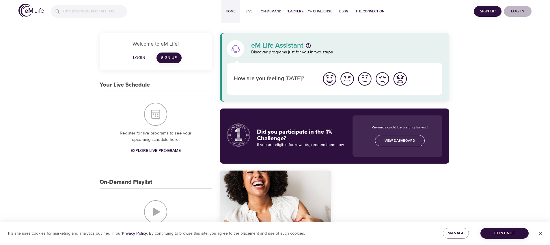
click at [517, 13] on span "Log in" at bounding box center [517, 11] width 23 height 7
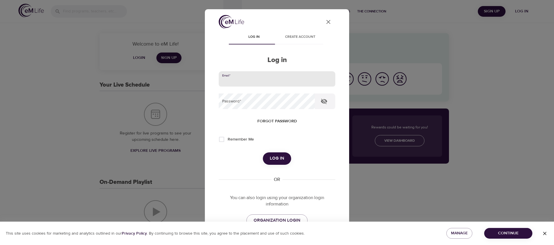
click at [275, 77] on input "email" at bounding box center [277, 79] width 117 height 16
type input "[EMAIL_ADDRESS][DOMAIN_NAME]"
click at [263, 152] on button "Log in" at bounding box center [277, 158] width 28 height 12
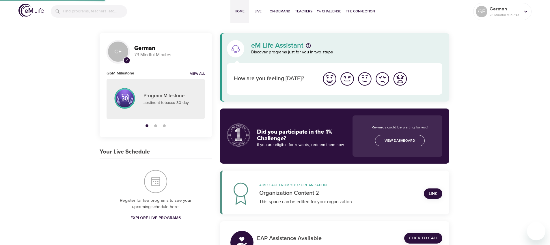
click at [94, 9] on input "search" at bounding box center [95, 11] width 64 height 12
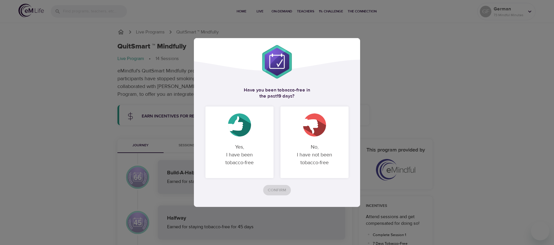
drag, startPoint x: 246, startPoint y: 143, endPoint x: 240, endPoint y: 147, distance: 6.9
click at [246, 143] on p "Yes, I have been tobacco-free" at bounding box center [240, 155] width 54 height 33
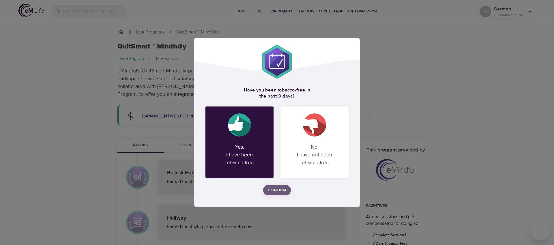
click at [269, 190] on span "Confirm" at bounding box center [277, 190] width 18 height 7
click at [269, 190] on div "Confirm" at bounding box center [277, 190] width 143 height 11
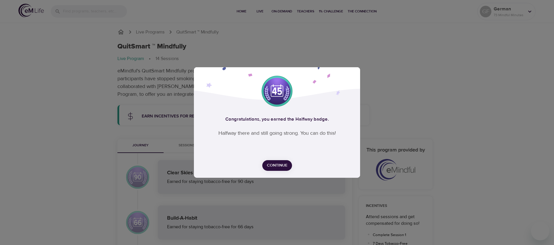
click at [276, 167] on span "Continue" at bounding box center [277, 165] width 21 height 7
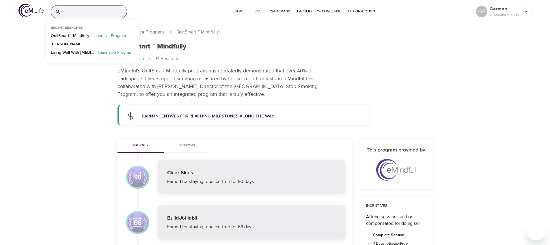
click at [97, 12] on input "search" at bounding box center [95, 11] width 64 height 12
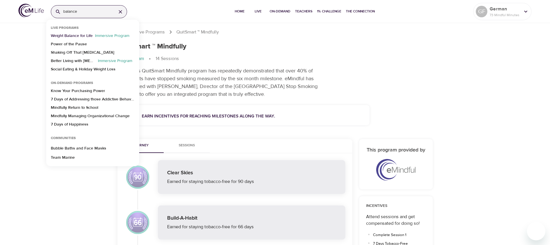
type input "balance"
click at [88, 36] on p "Weight Balance for Life" at bounding box center [72, 37] width 42 height 8
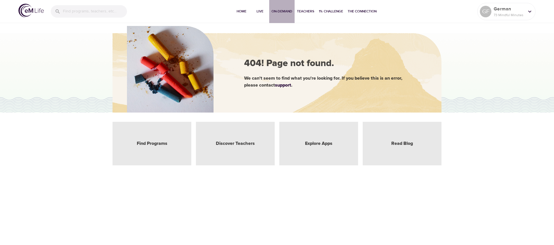
click at [282, 12] on span "On-Demand" at bounding box center [282, 11] width 21 height 6
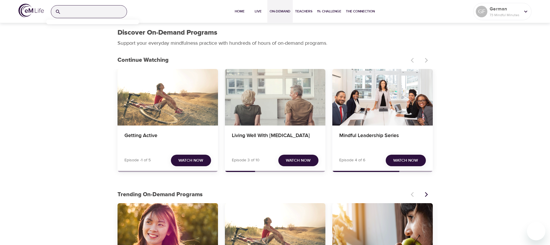
click at [100, 10] on input "search" at bounding box center [95, 11] width 64 height 12
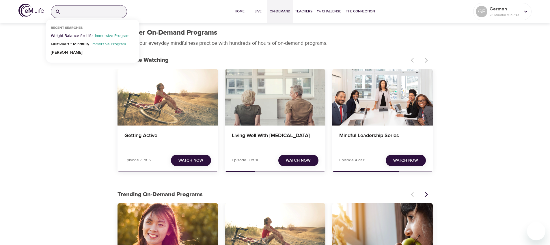
click at [83, 33] on p "Weight Balance for Life" at bounding box center [72, 37] width 42 height 8
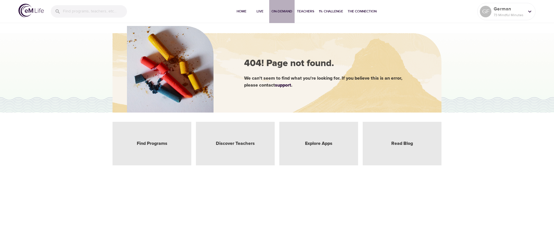
click at [282, 10] on span "On-Demand" at bounding box center [282, 11] width 21 height 6
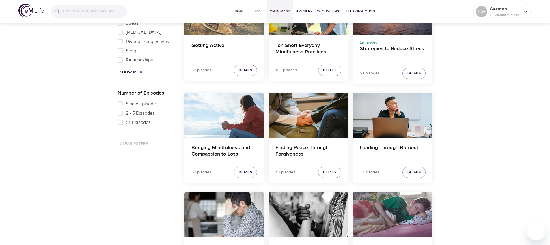
scroll to position [879, 0]
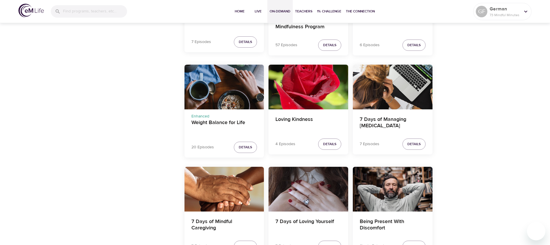
click at [227, 90] on div "Weight Balance for Life" at bounding box center [225, 87] width 80 height 45
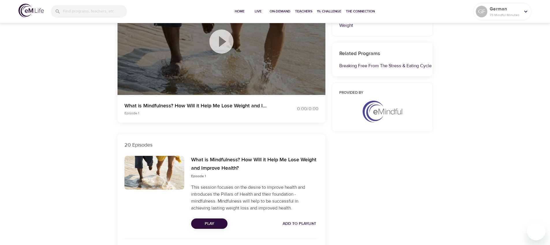
scroll to position [67, 0]
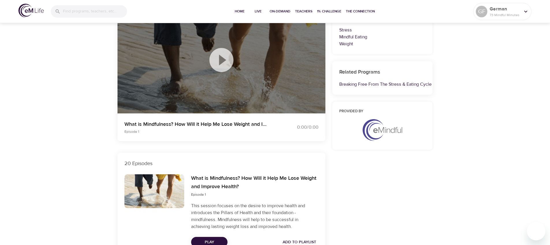
click at [219, 57] on icon at bounding box center [221, 60] width 29 height 29
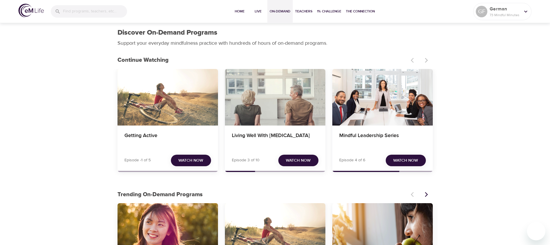
scroll to position [879, 0]
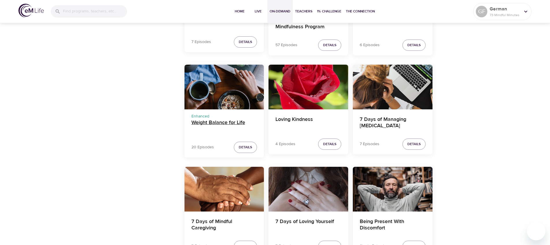
click at [208, 123] on h4 "Weight Balance for Life" at bounding box center [224, 127] width 66 height 14
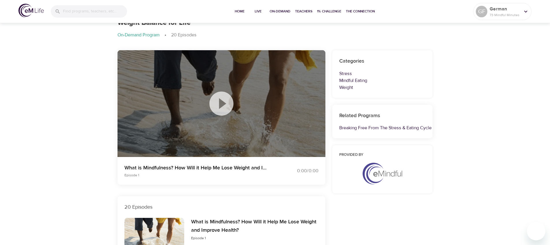
scroll to position [9, 0]
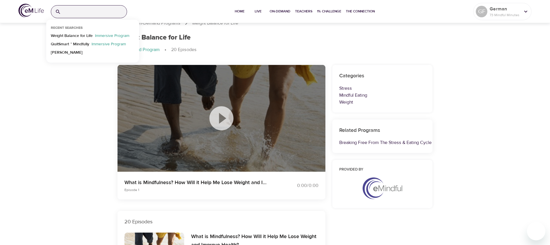
click at [67, 11] on input "search" at bounding box center [95, 11] width 64 height 12
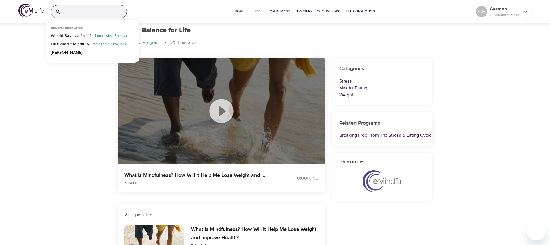
scroll to position [0, 0]
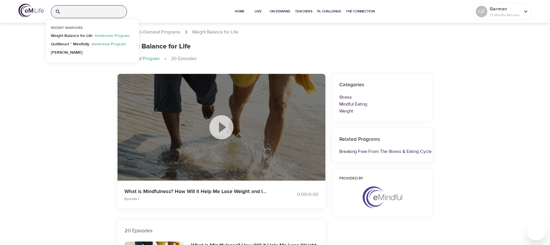
click at [225, 129] on icon at bounding box center [221, 127] width 24 height 24
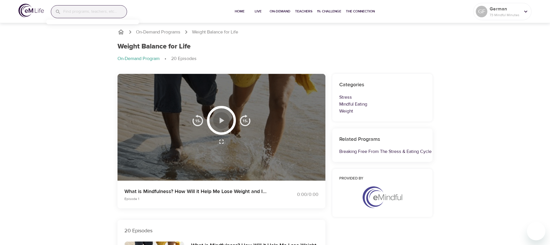
click at [224, 125] on icon "button" at bounding box center [221, 121] width 10 height 10
